Goal: Information Seeking & Learning: Learn about a topic

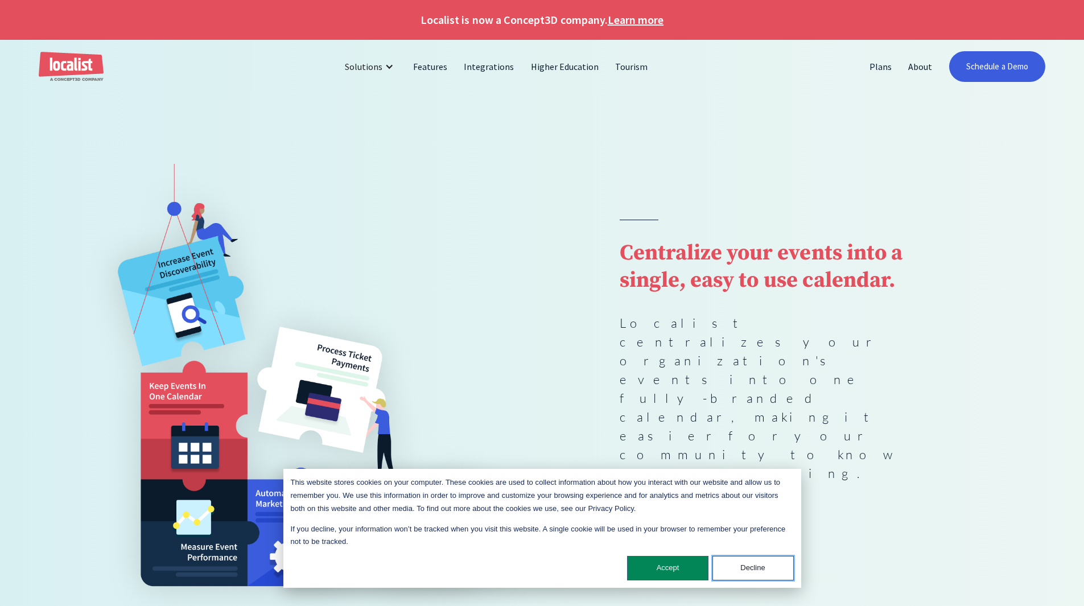
click at [729, 567] on button "Decline" at bounding box center [752, 568] width 81 height 24
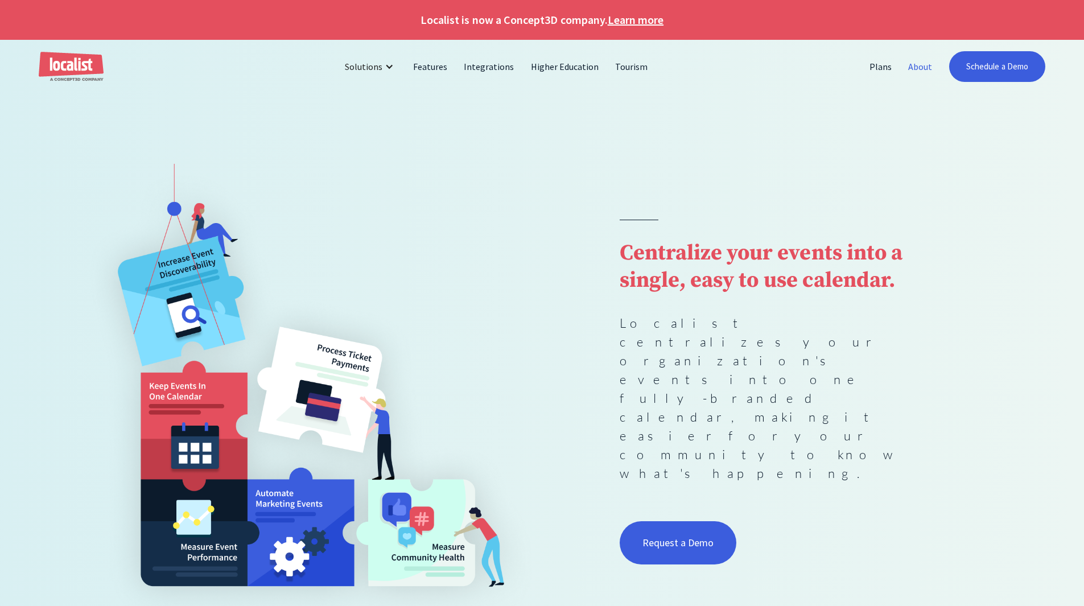
click at [919, 64] on link "About" at bounding box center [920, 66] width 40 height 27
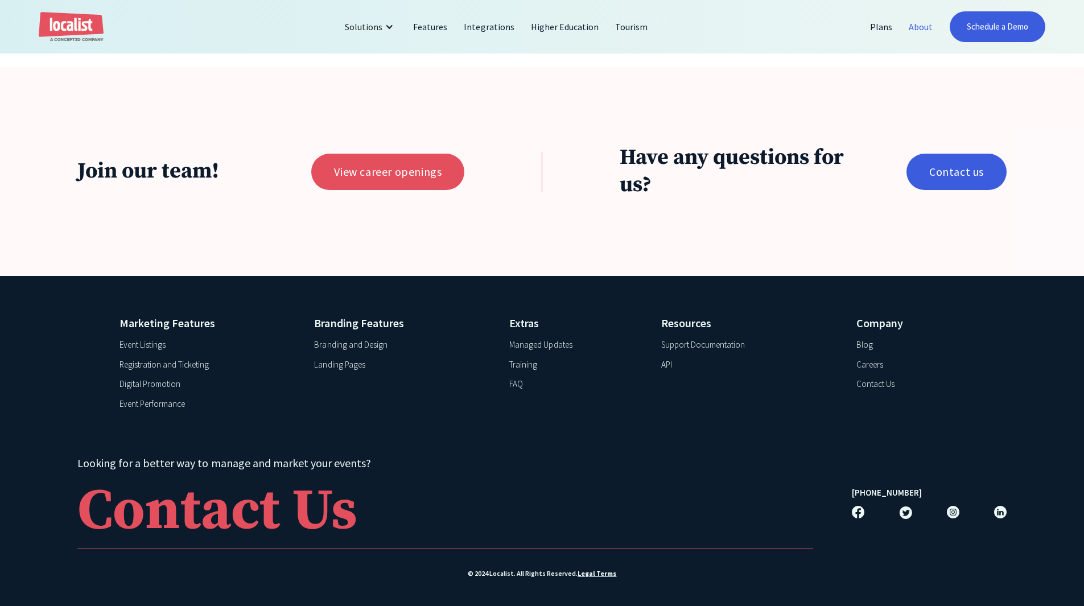
scroll to position [2640, 0]
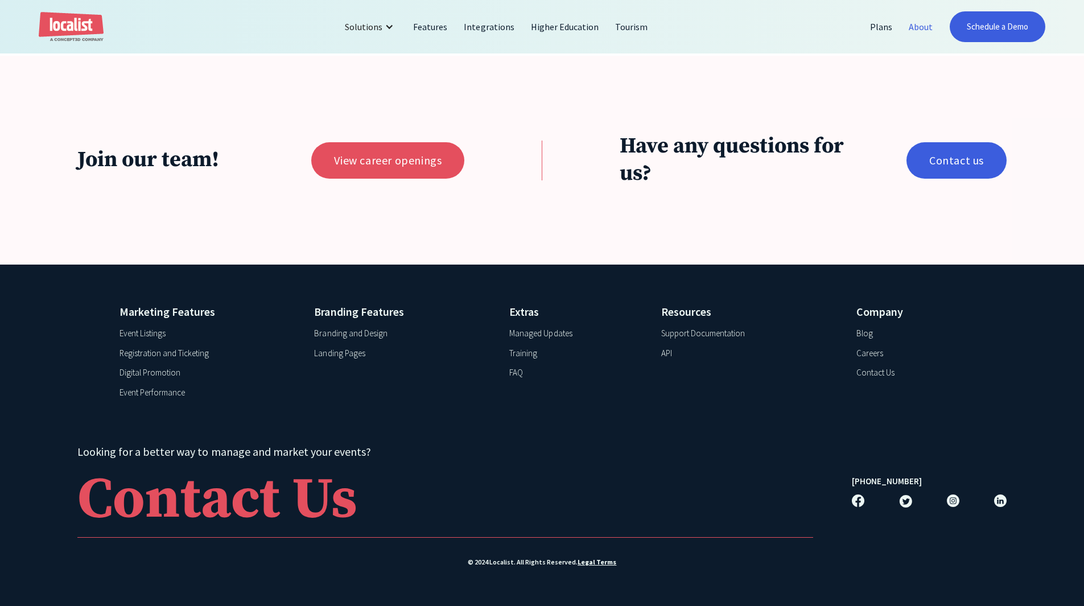
click at [595, 559] on link "Legal Terms" at bounding box center [596, 562] width 39 height 10
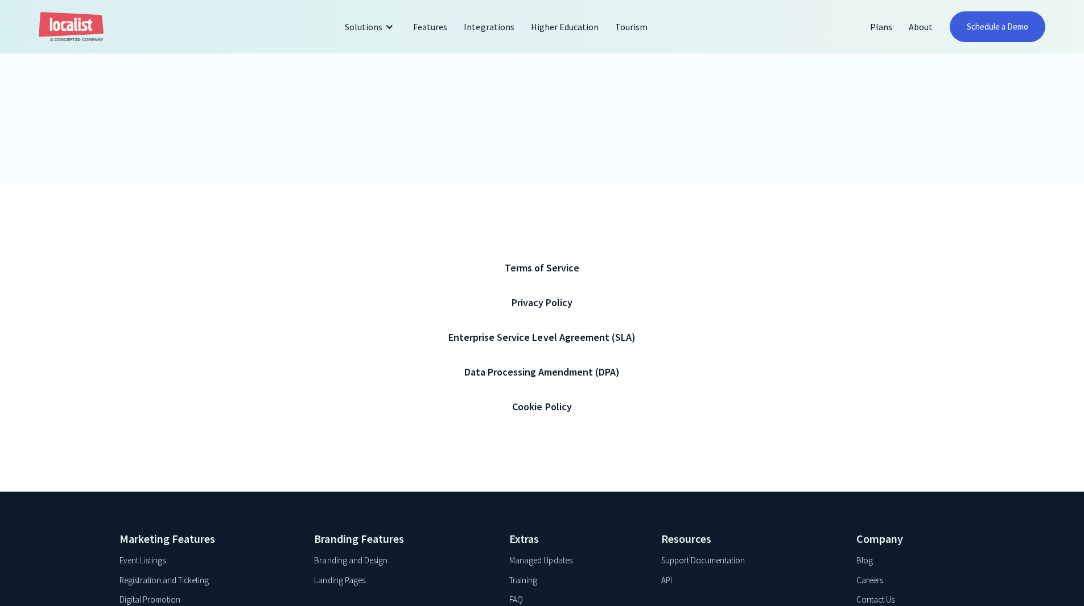
scroll to position [398, 0]
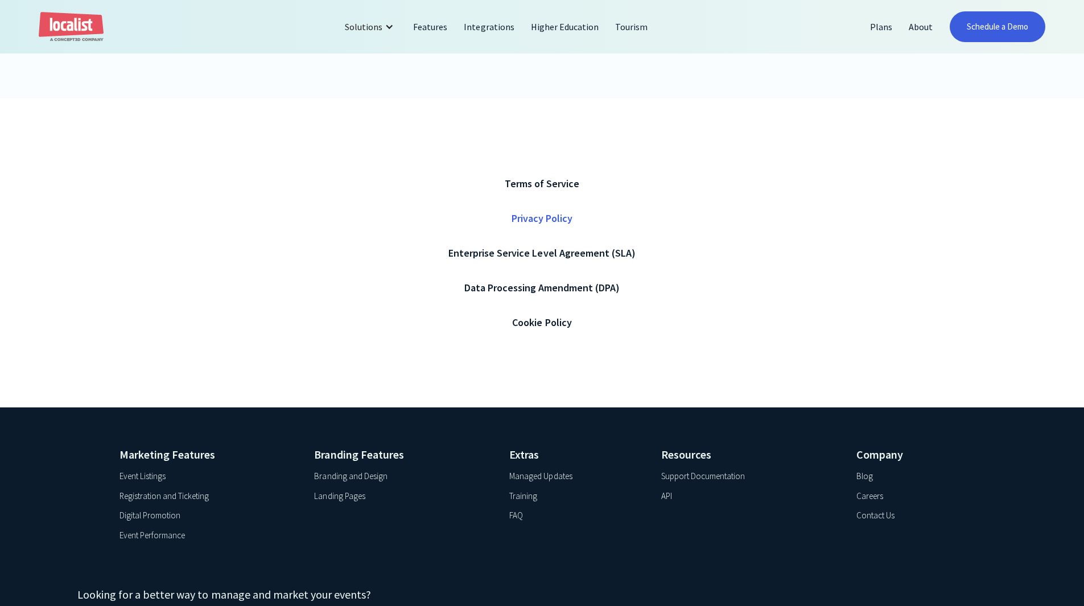
click at [553, 217] on div "Privacy Policy" at bounding box center [541, 218] width 61 height 15
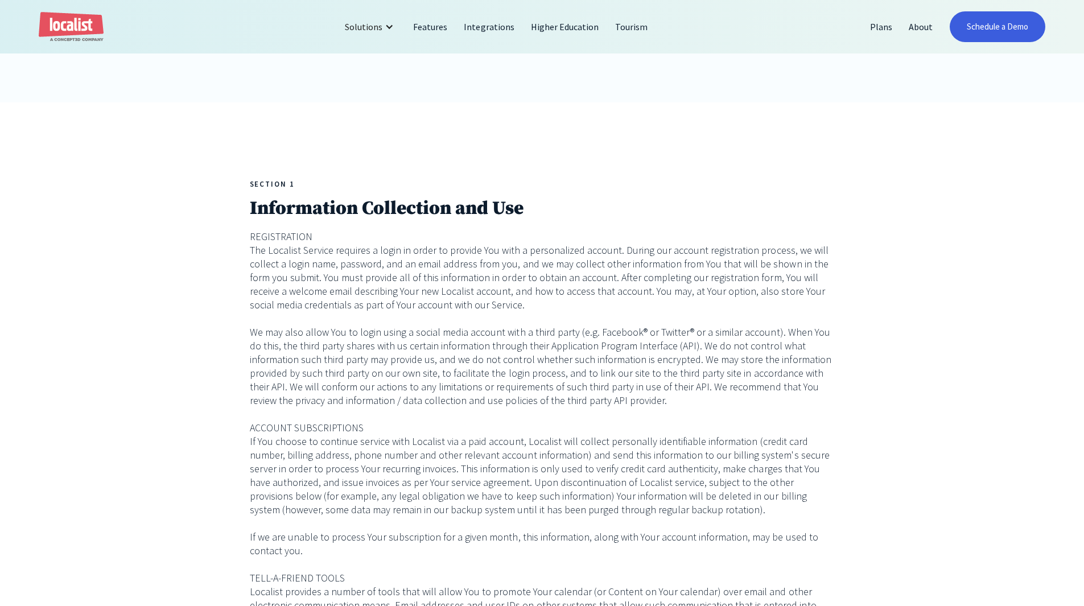
scroll to position [341, 0]
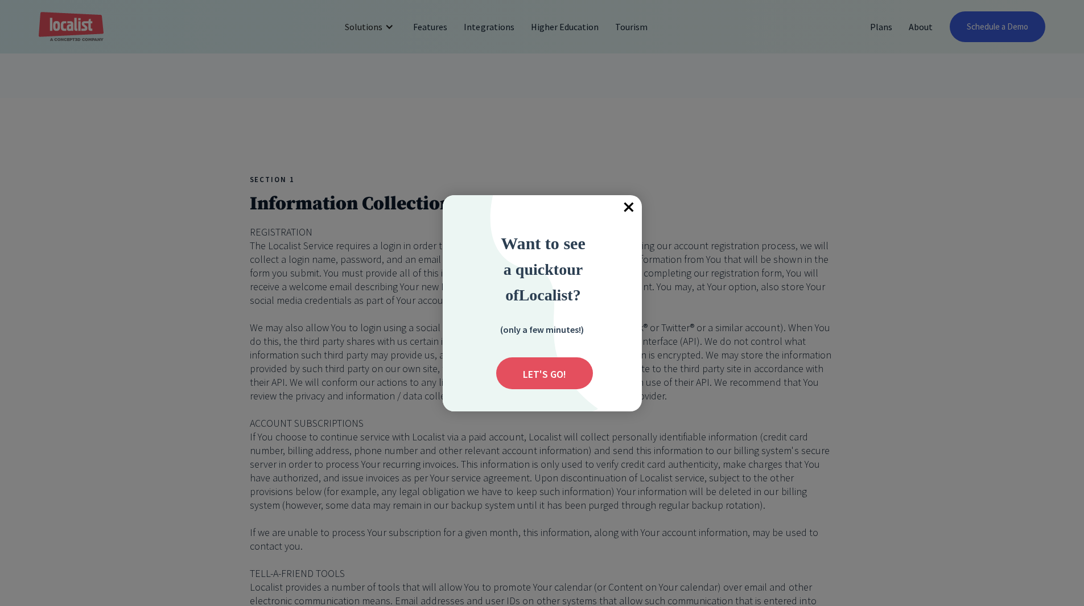
click at [625, 203] on span "×" at bounding box center [629, 207] width 25 height 25
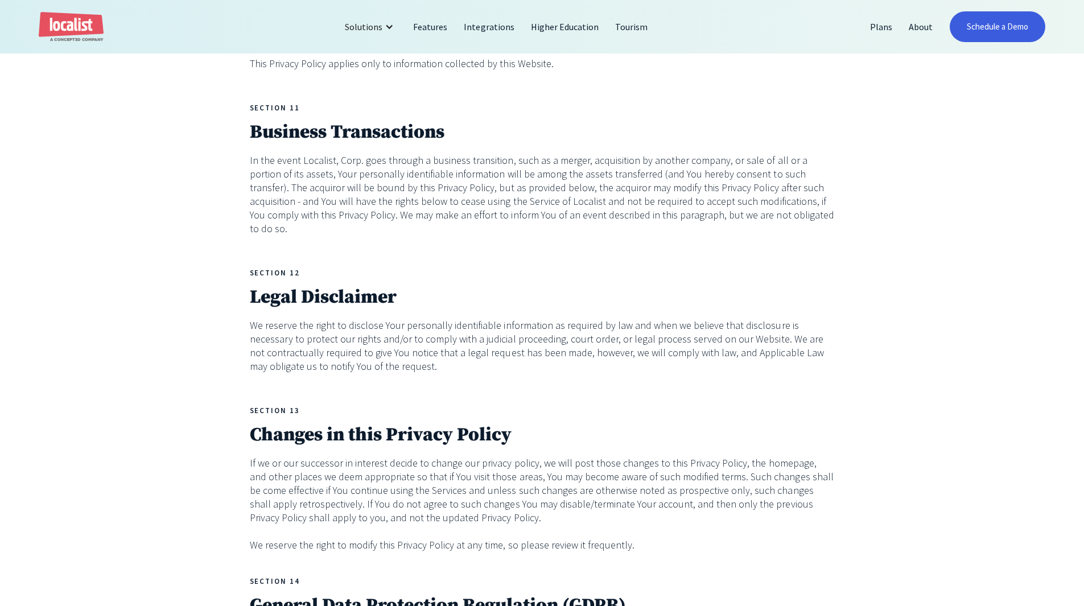
scroll to position [4040, 0]
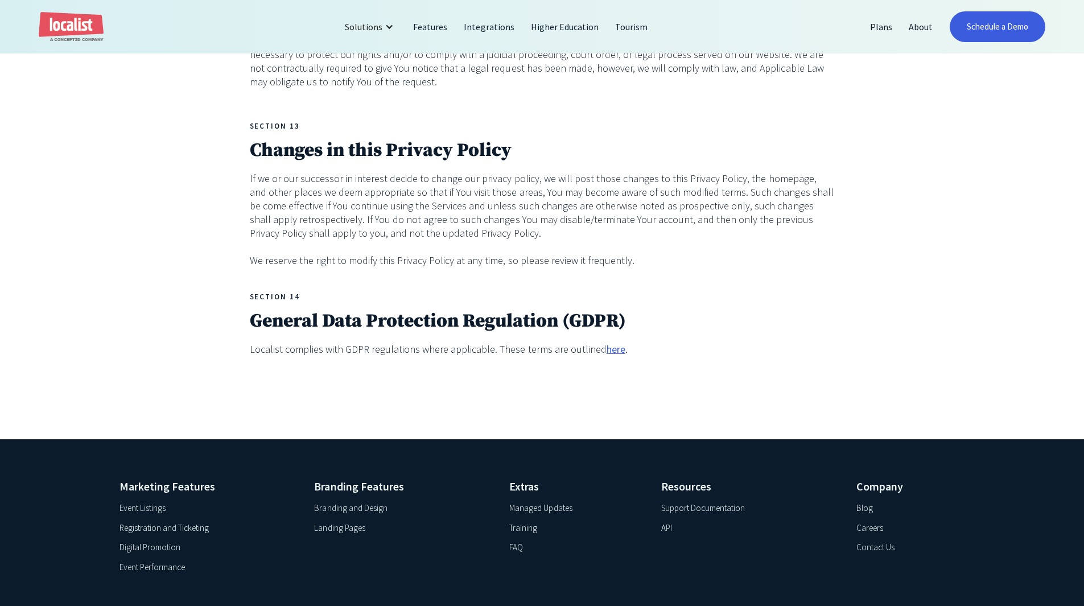
click at [607, 343] on link "here" at bounding box center [616, 350] width 19 height 14
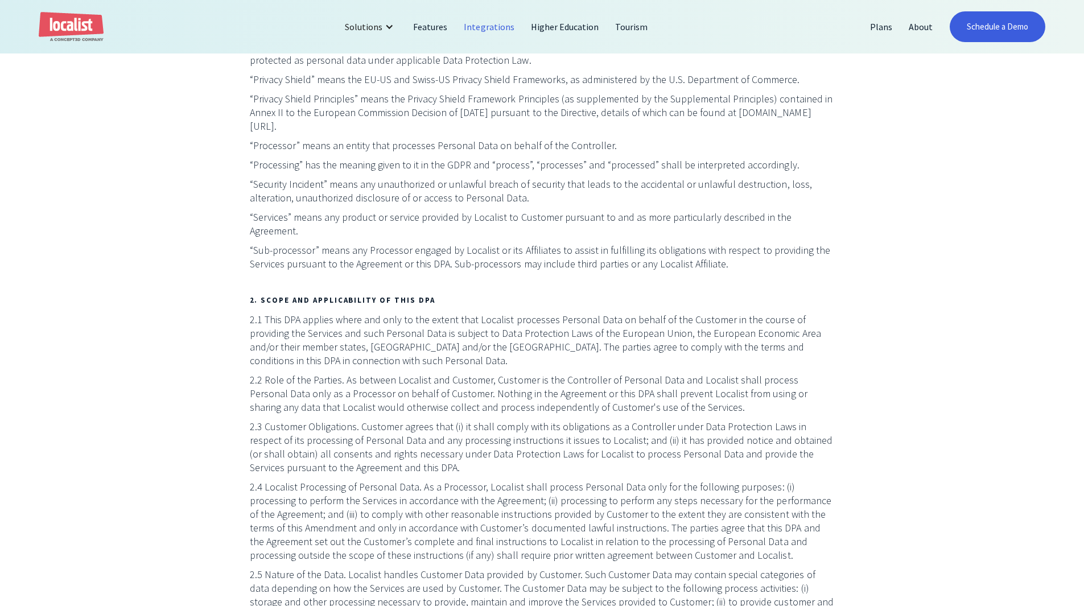
scroll to position [797, 0]
